Goal: Find specific page/section: Find specific page/section

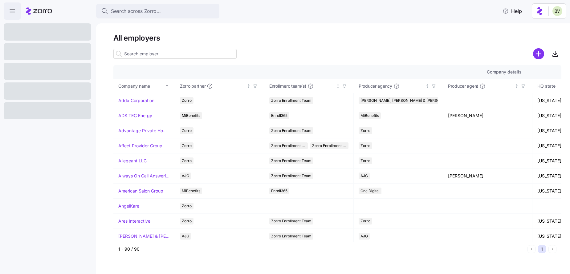
click at [147, 59] on div at bounding box center [174, 54] width 123 height 12
click at [144, 56] on input at bounding box center [174, 54] width 123 height 10
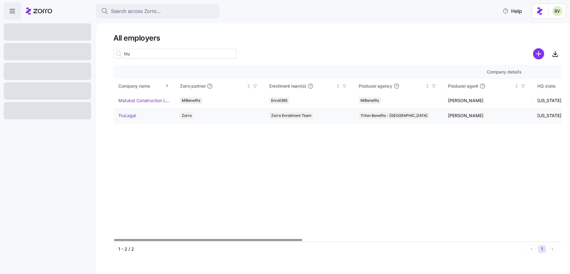
type input "tru"
click at [121, 114] on link "TruLegal" at bounding box center [127, 116] width 18 height 6
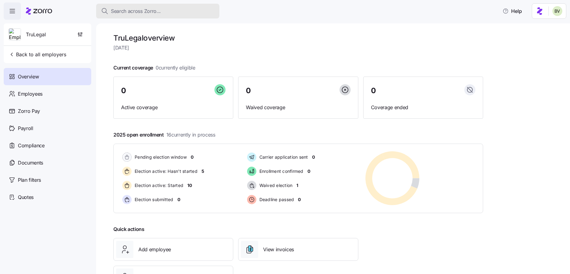
click at [174, 10] on div "Search across Zorro..." at bounding box center [157, 11] width 113 height 8
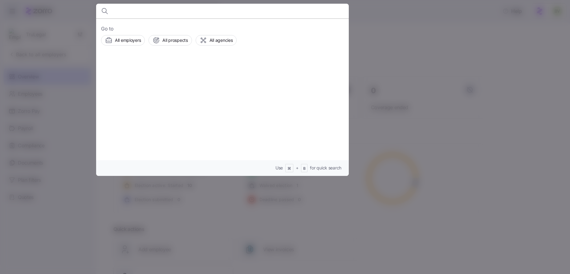
type input "h"
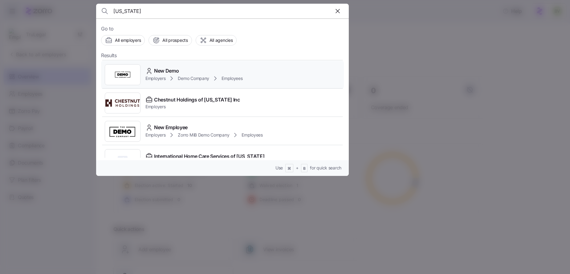
scroll to position [71, 0]
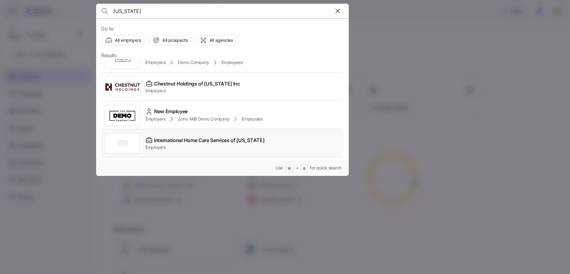
type input "[US_STATE]"
click at [136, 138] on div at bounding box center [123, 143] width 36 height 21
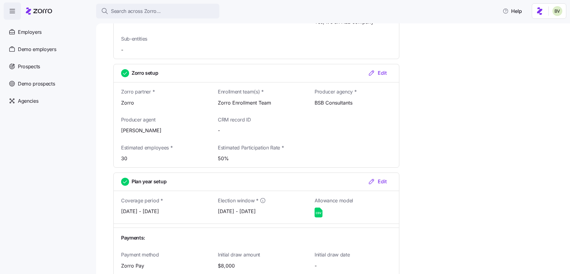
scroll to position [714, 0]
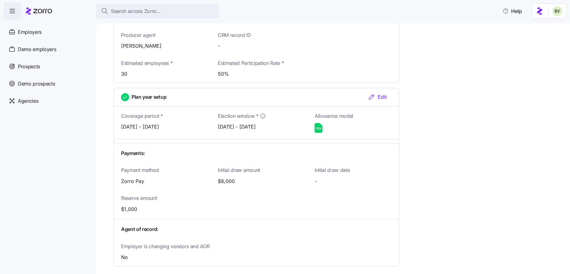
click at [318, 128] on icon at bounding box center [319, 129] width 2 height 2
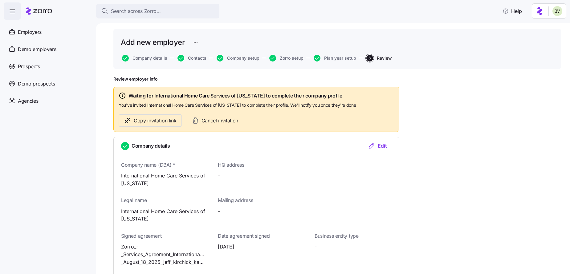
scroll to position [0, 0]
